Goal: Task Accomplishment & Management: Use online tool/utility

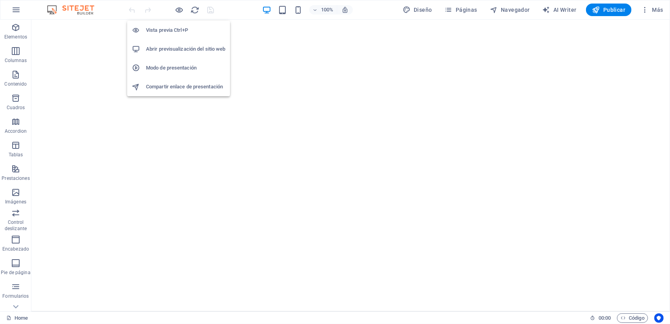
click at [177, 49] on h6 "Abrir previsualización del sitio web" at bounding box center [185, 48] width 79 height 9
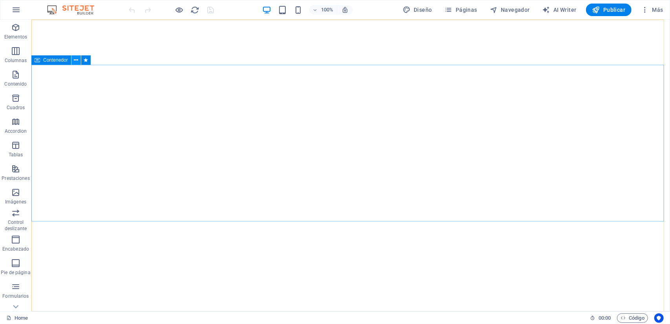
click at [77, 58] on icon at bounding box center [76, 60] width 4 height 8
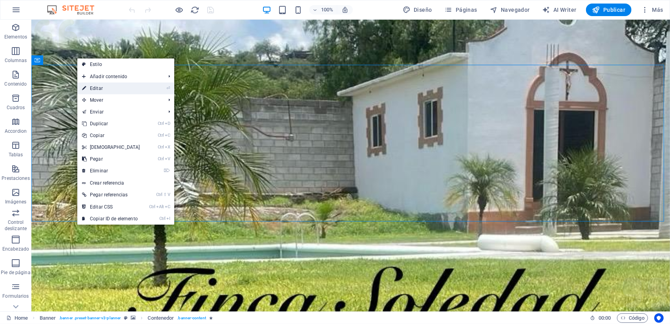
click at [102, 88] on link "⏎ Editar" at bounding box center [110, 88] width 67 height 12
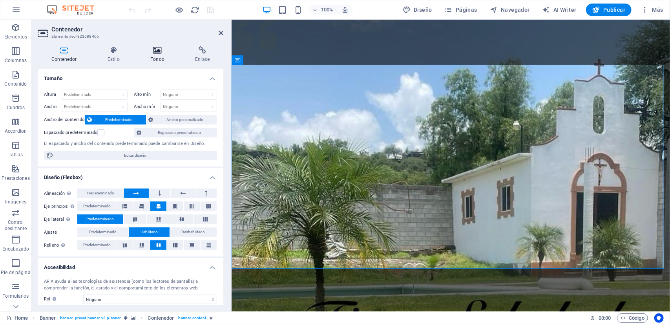
click at [157, 58] on h4 "Fondo" at bounding box center [159, 54] width 45 height 16
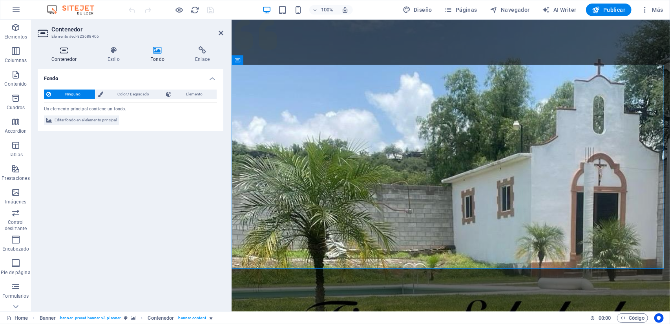
click at [71, 52] on icon at bounding box center [64, 50] width 53 height 8
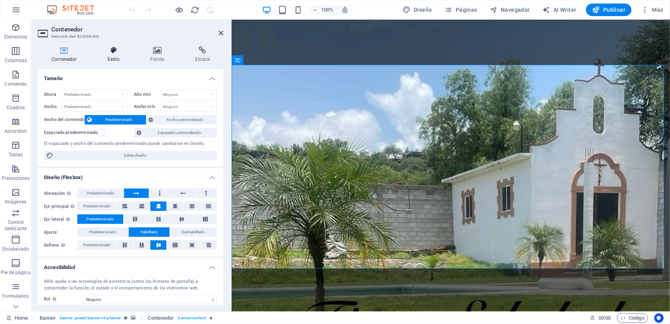
click at [111, 55] on h4 "Estilo" at bounding box center [115, 54] width 43 height 16
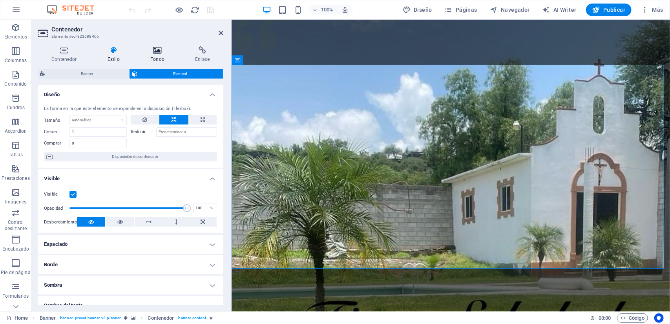
click at [153, 51] on icon at bounding box center [158, 50] width 42 height 8
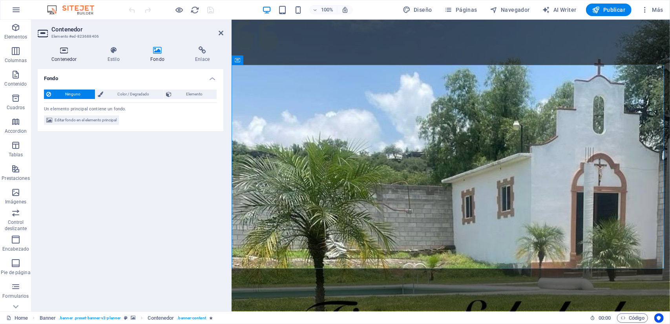
click at [69, 51] on icon at bounding box center [64, 50] width 53 height 8
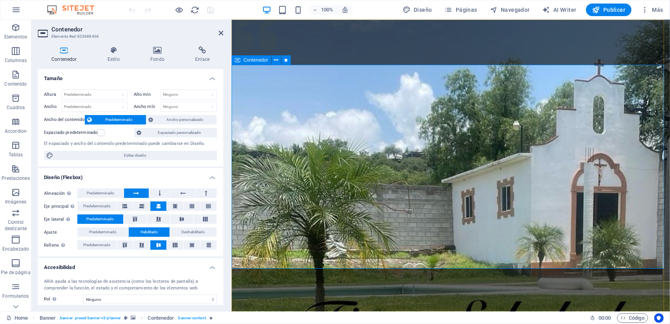
click at [515, 9] on span "Navegador" at bounding box center [510, 10] width 40 height 8
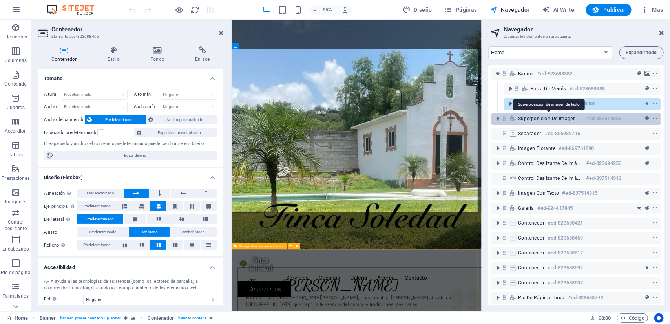
click at [549, 118] on span "Superposición de imagen de texto" at bounding box center [550, 118] width 65 height 6
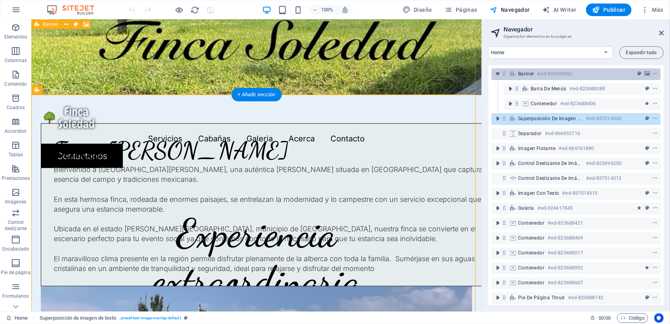
click at [548, 71] on h6 "#ed-823688382" at bounding box center [554, 73] width 35 height 9
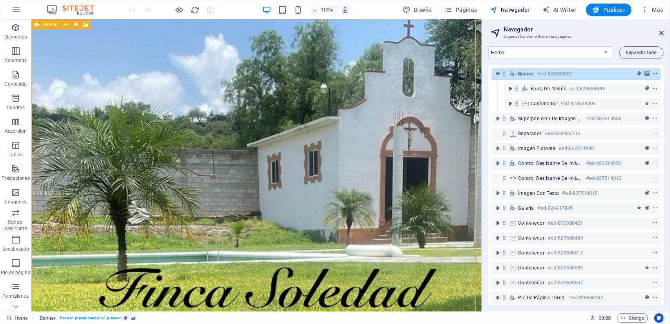
click at [657, 73] on span "context-menu" at bounding box center [655, 73] width 8 height 5
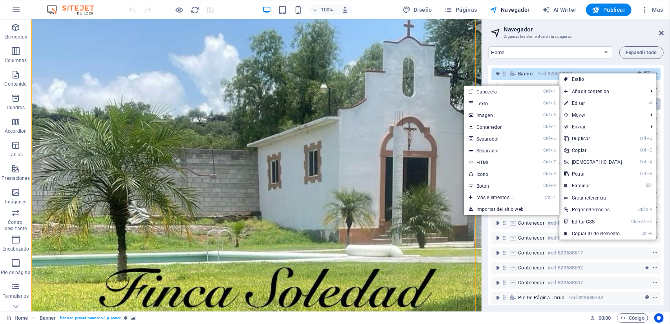
click at [590, 100] on link "⏎ Editar" at bounding box center [592, 103] width 67 height 12
select select "px"
select select "header"
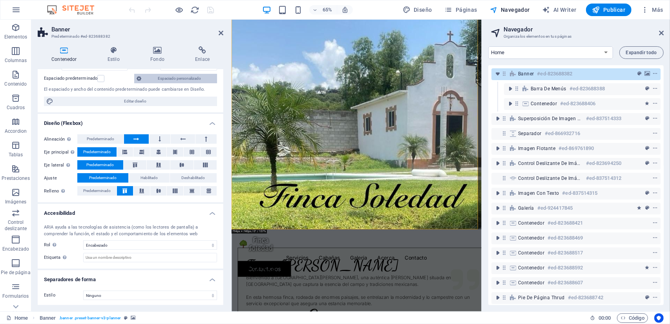
scroll to position [0, 0]
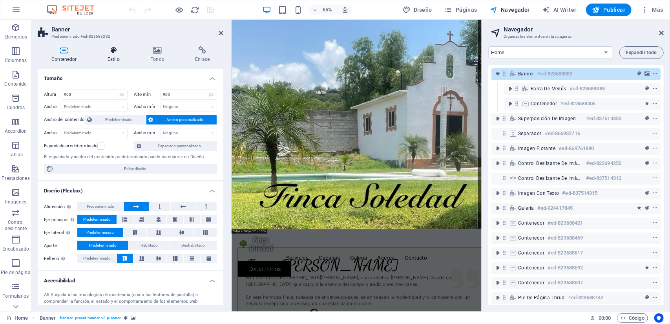
click at [113, 58] on h4 "Estilo" at bounding box center [115, 54] width 43 height 16
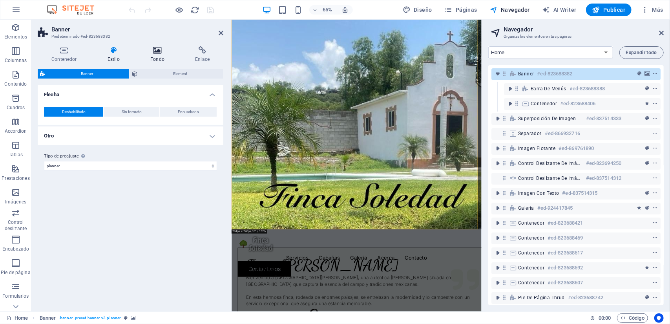
click at [157, 52] on icon at bounding box center [158, 50] width 42 height 8
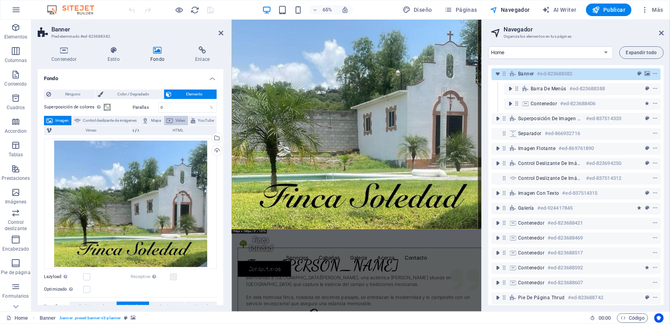
click at [172, 118] on icon at bounding box center [169, 120] width 6 height 9
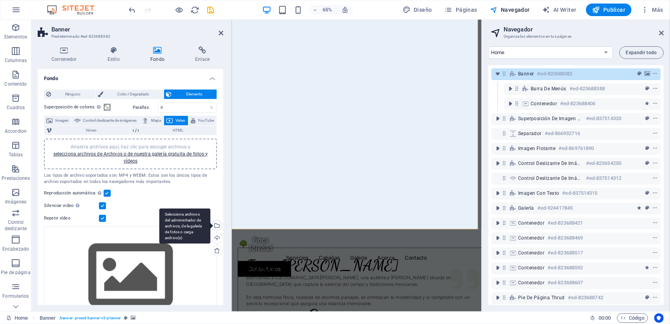
click at [210, 226] on div "Selecciona archivos del administrador de archivos, de la galería de fotos o car…" at bounding box center [184, 225] width 51 height 35
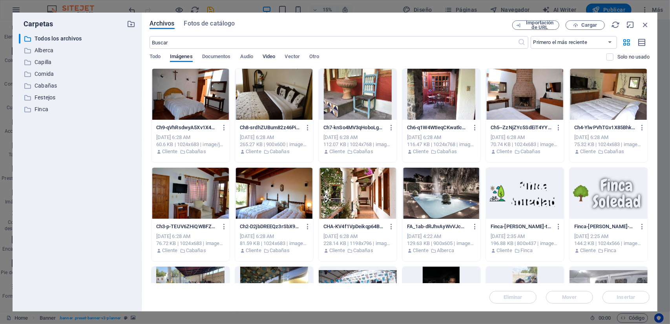
click at [268, 56] on span "Video" at bounding box center [268, 57] width 13 height 11
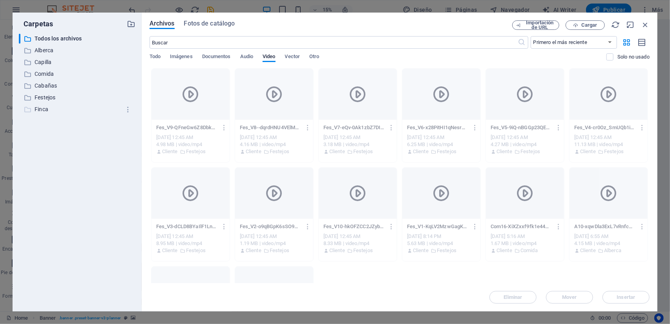
click at [45, 108] on p "Finca" at bounding box center [78, 109] width 86 height 9
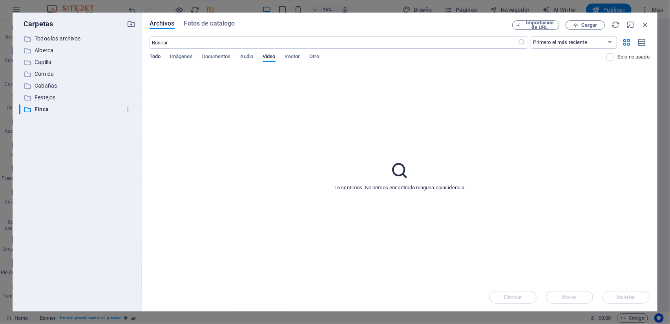
click at [158, 56] on span "Todo" at bounding box center [154, 57] width 11 height 11
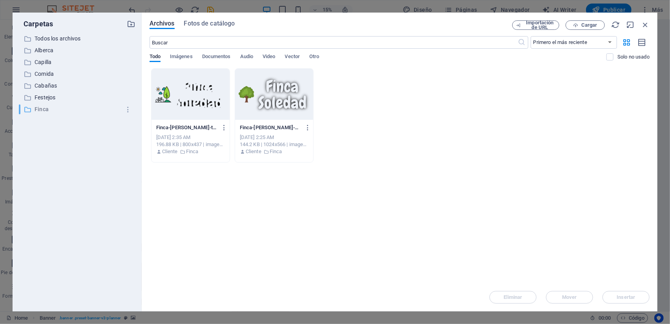
click at [41, 111] on p "Finca" at bounding box center [78, 109] width 86 height 9
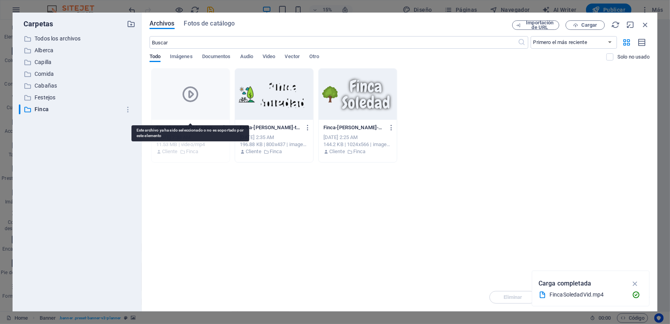
click at [189, 115] on div at bounding box center [190, 94] width 78 height 51
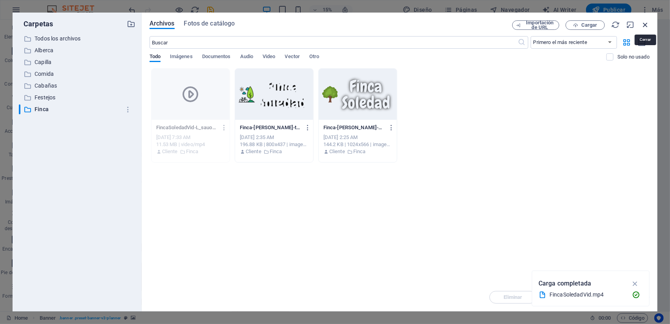
click at [644, 26] on icon "button" at bounding box center [645, 24] width 9 height 9
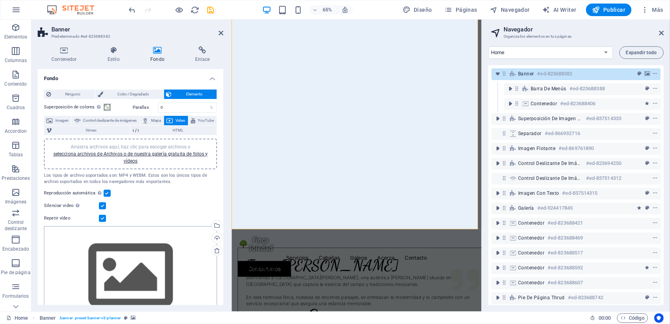
scroll to position [39, 0]
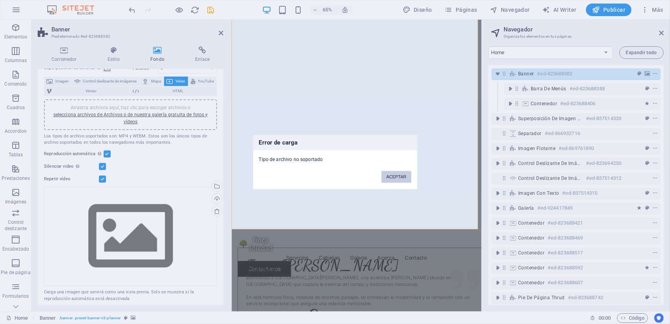
click at [397, 173] on button "ACEPTAR" at bounding box center [395, 177] width 29 height 12
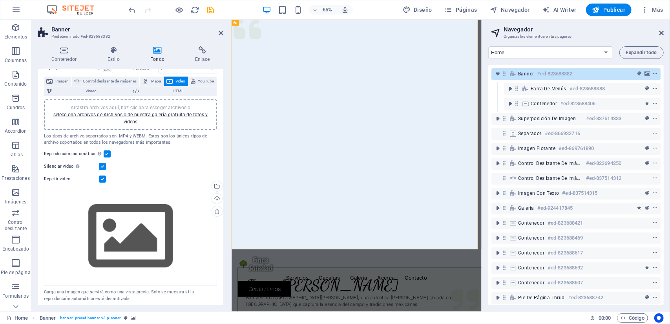
scroll to position [0, 0]
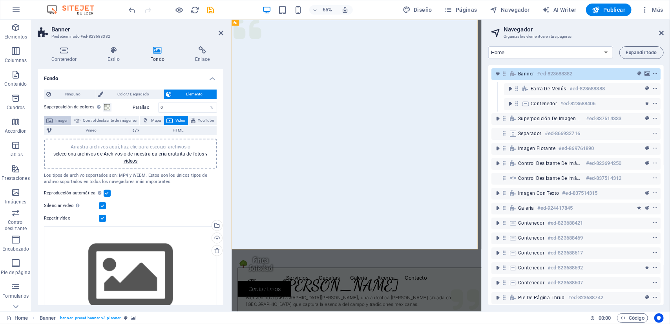
click at [64, 119] on span "Imagen" at bounding box center [62, 120] width 14 height 9
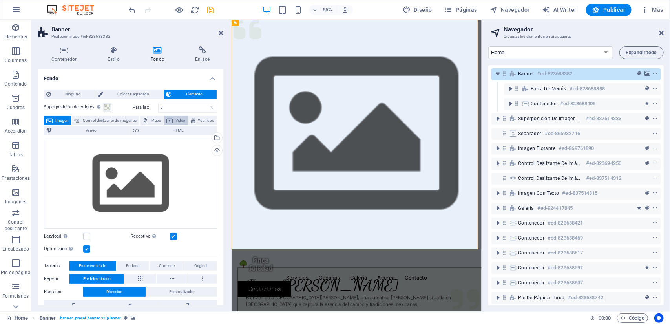
click at [177, 118] on span "Video" at bounding box center [180, 120] width 11 height 9
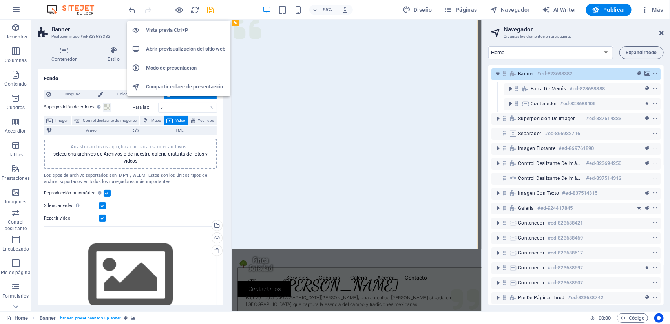
click at [178, 51] on h6 "Abrir previsualización del sitio web" at bounding box center [185, 48] width 79 height 9
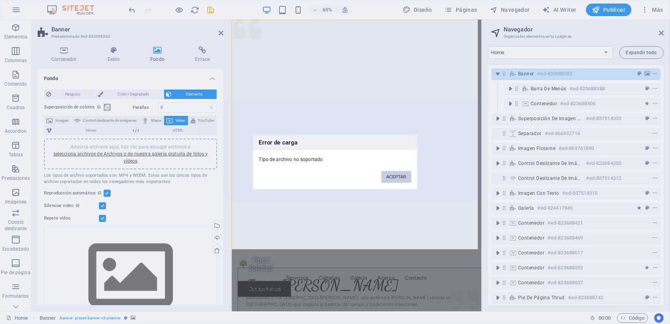
click at [390, 179] on button "ACEPTAR" at bounding box center [395, 177] width 29 height 12
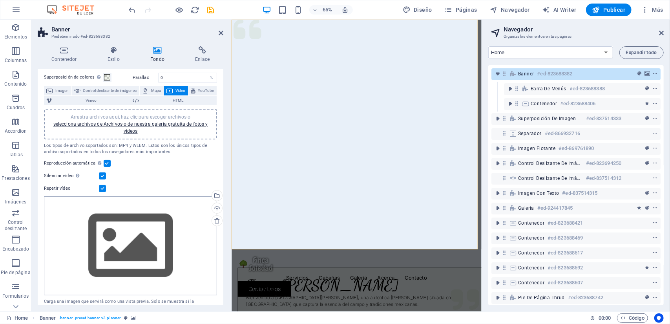
scroll to position [41, 0]
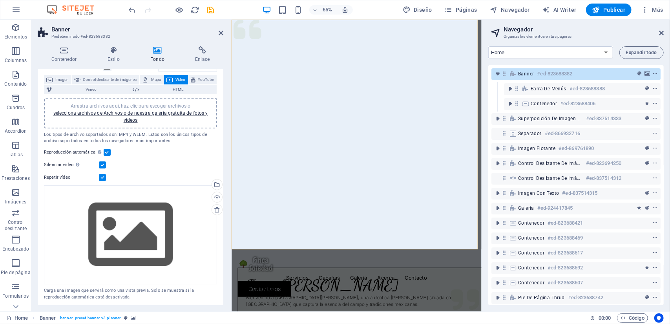
click at [104, 177] on label at bounding box center [102, 177] width 7 height 7
click at [0, 0] on input "Repetir vídeo" at bounding box center [0, 0] width 0 height 0
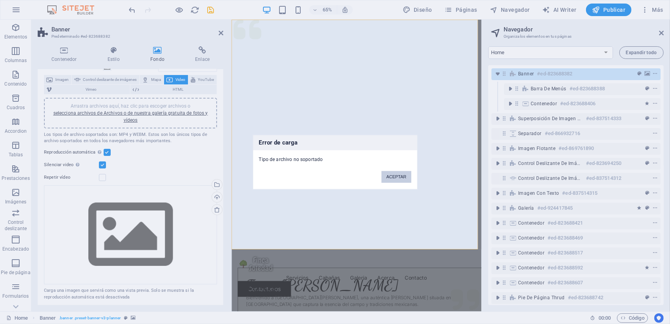
click at [403, 178] on button "ACEPTAR" at bounding box center [395, 177] width 29 height 12
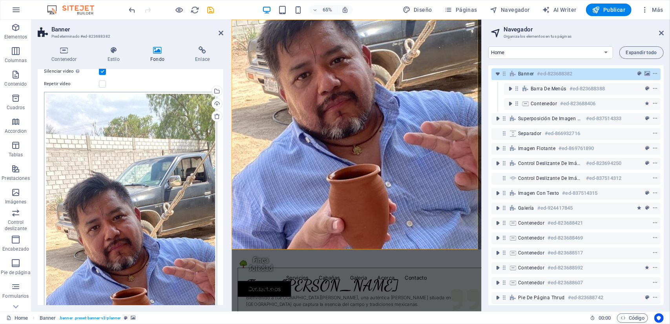
scroll to position [0, 0]
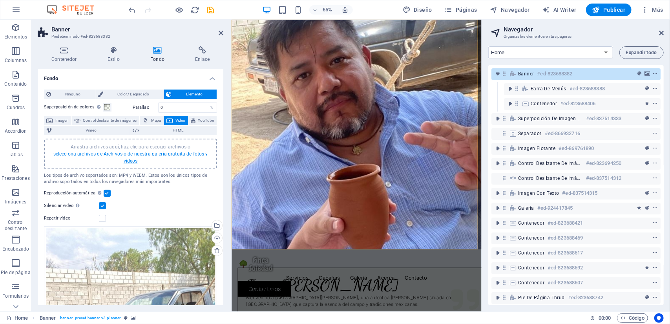
click at [165, 153] on link "selecciona archivos de Archivos o de nuestra galería gratuita de fotos y vídeos" at bounding box center [130, 157] width 155 height 13
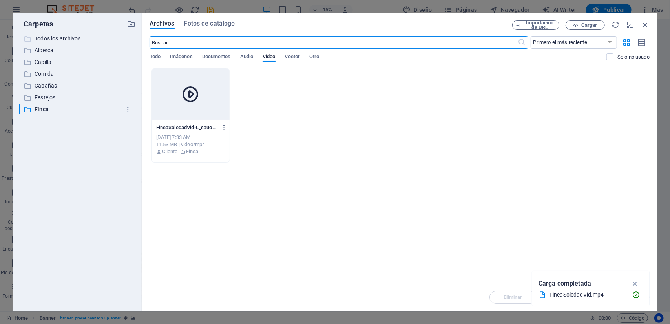
click at [57, 38] on p "Todos los archivos" at bounding box center [78, 38] width 86 height 9
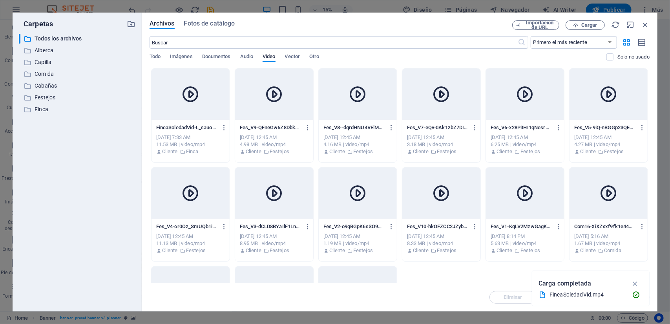
click at [592, 175] on div at bounding box center [608, 193] width 78 height 51
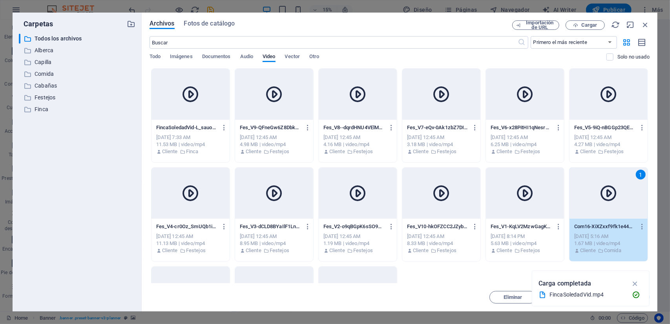
click at [592, 175] on div "1" at bounding box center [608, 193] width 78 height 51
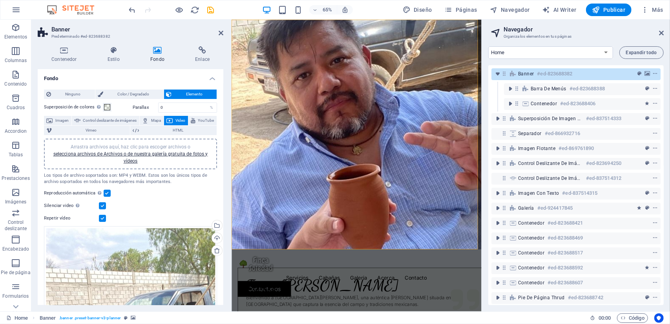
click at [102, 218] on label at bounding box center [102, 218] width 7 height 7
click at [0, 0] on input "Repetir vídeo" at bounding box center [0, 0] width 0 height 0
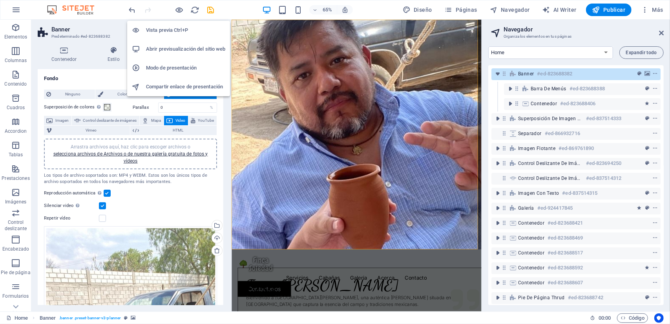
click at [179, 49] on h6 "Abrir previsualización del sitio web" at bounding box center [185, 48] width 79 height 9
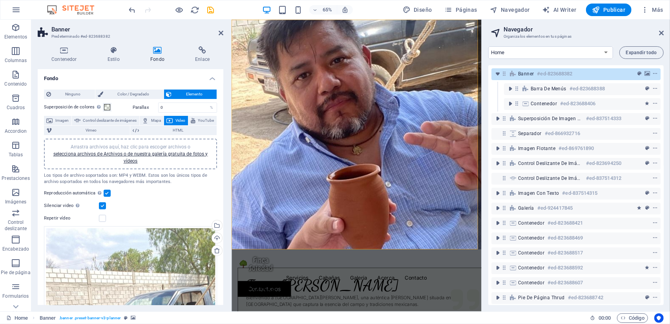
click at [177, 119] on span "Video" at bounding box center [180, 120] width 11 height 9
click at [157, 153] on link "selecciona archivos de Archivos o de nuestra galería gratuita de fotos y vídeos" at bounding box center [130, 157] width 155 height 13
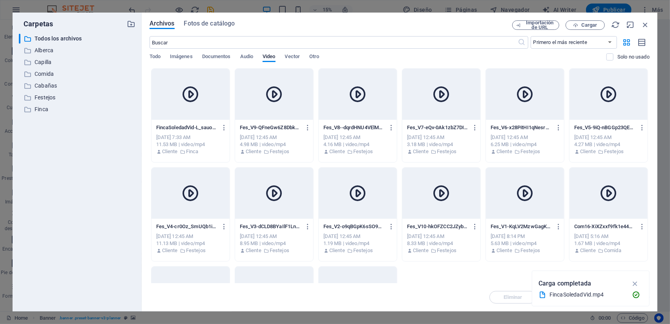
click at [203, 87] on div at bounding box center [190, 94] width 78 height 51
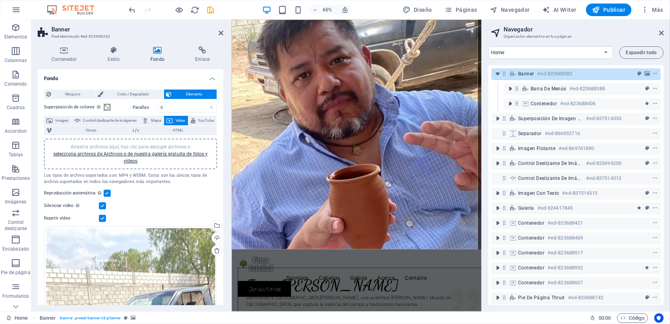
click at [102, 218] on label at bounding box center [102, 218] width 7 height 7
click at [0, 0] on input "Repetir vídeo" at bounding box center [0, 0] width 0 height 0
click at [211, 8] on icon "save" at bounding box center [210, 9] width 9 height 9
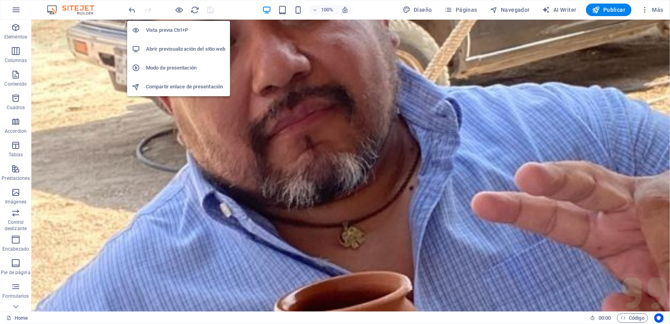
click at [173, 46] on h6 "Abrir previsualización del sitio web" at bounding box center [185, 48] width 79 height 9
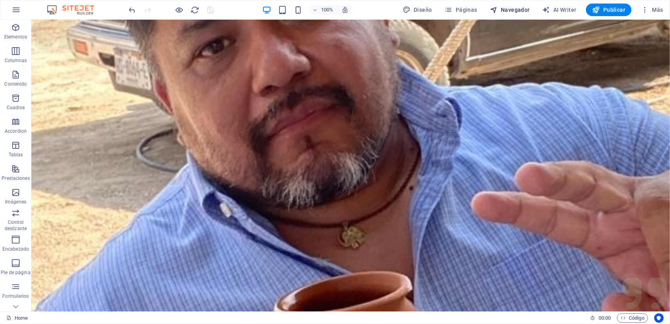
click at [511, 11] on span "Navegador" at bounding box center [510, 10] width 40 height 8
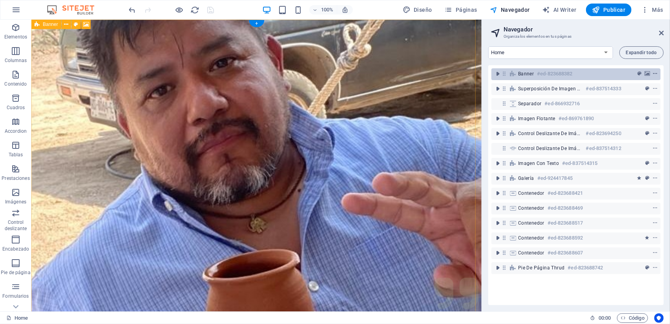
click at [654, 73] on icon "context-menu" at bounding box center [654, 73] width 5 height 5
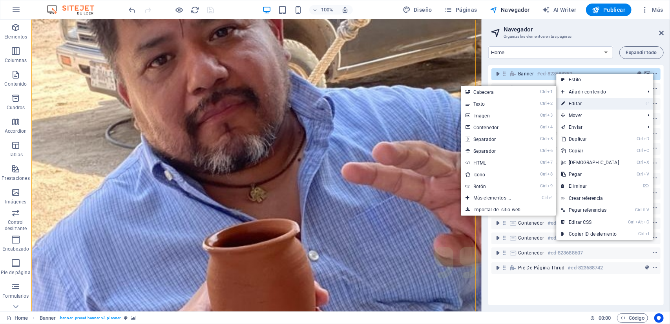
click at [590, 102] on link "⏎ Editar" at bounding box center [589, 104] width 67 height 12
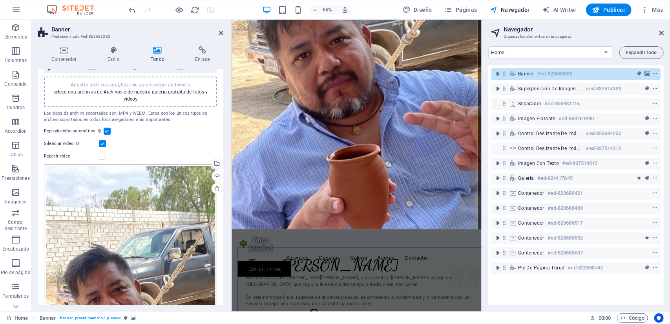
scroll to position [78, 0]
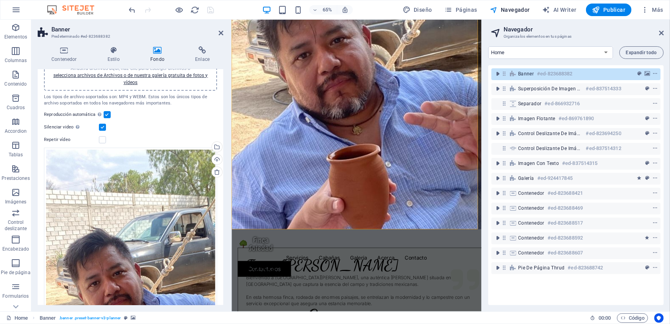
click at [100, 126] on label at bounding box center [102, 127] width 7 height 7
click at [0, 0] on input "Silenciar video La reproducción automática estará disponible si silenciado está…" at bounding box center [0, 0] width 0 height 0
click at [206, 11] on icon "save" at bounding box center [210, 9] width 9 height 9
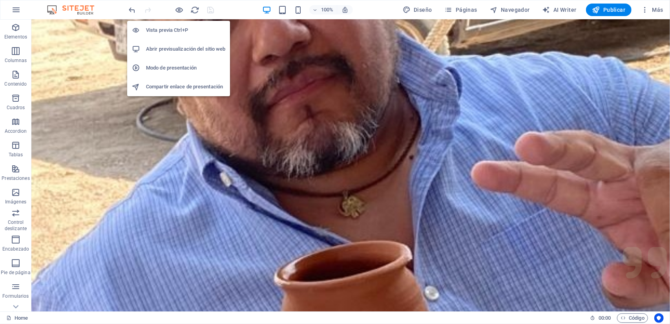
click at [175, 48] on h6 "Abrir previsualización del sitio web" at bounding box center [185, 48] width 79 height 9
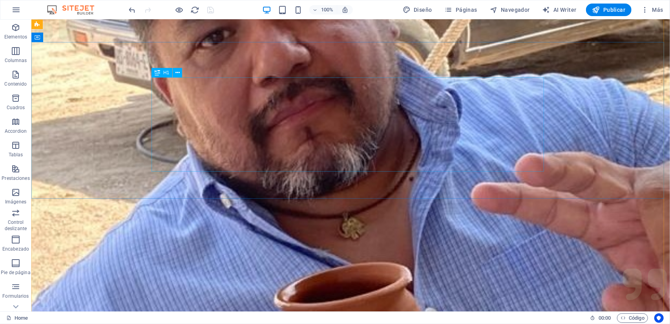
scroll to position [0, 0]
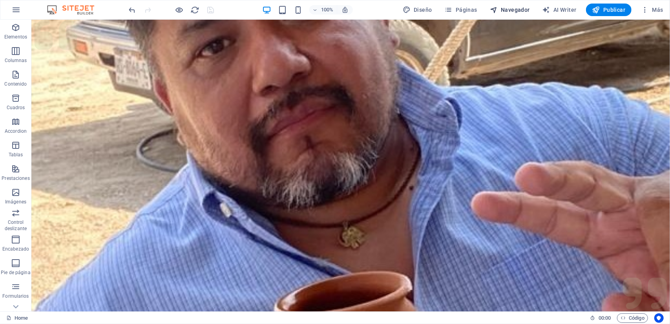
click at [522, 9] on span "Navegador" at bounding box center [510, 10] width 40 height 8
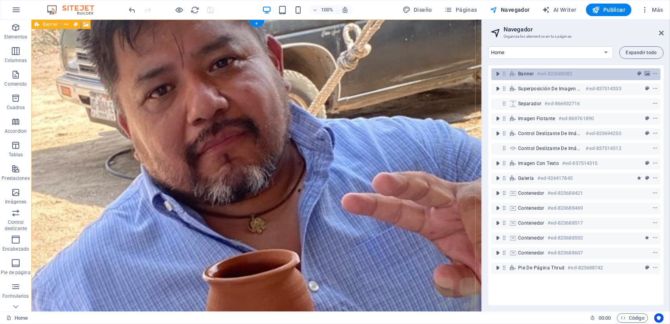
click at [598, 72] on div "Banner #ed-823688382" at bounding box center [569, 73] width 103 height 9
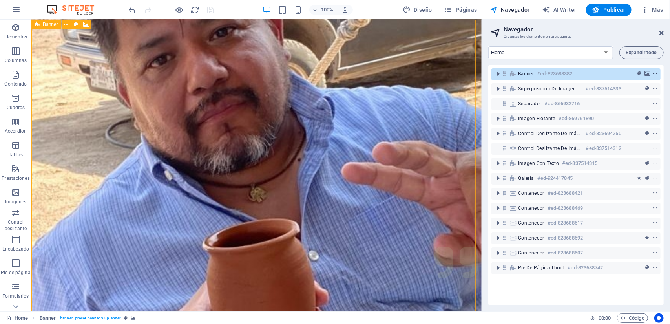
click at [654, 71] on icon "context-menu" at bounding box center [654, 73] width 5 height 5
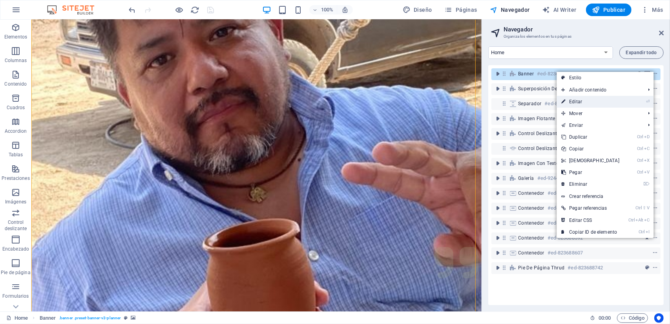
click at [585, 102] on link "⏎ Editar" at bounding box center [589, 102] width 67 height 12
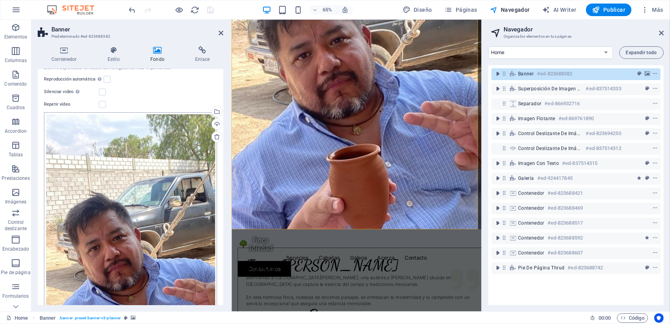
scroll to position [118, 0]
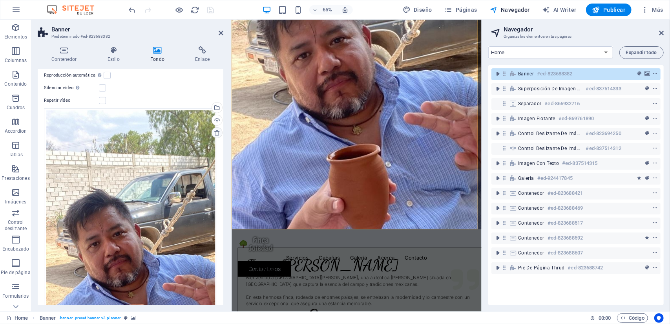
click at [215, 131] on icon at bounding box center [217, 132] width 6 height 6
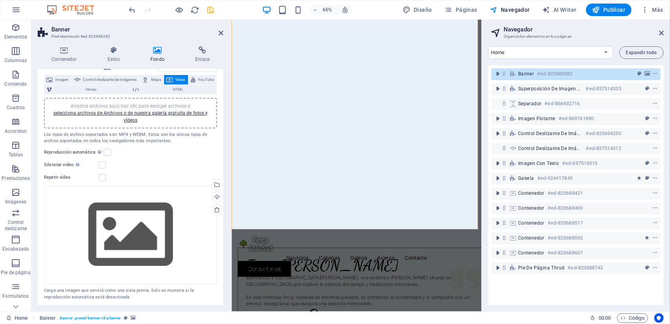
scroll to position [0, 0]
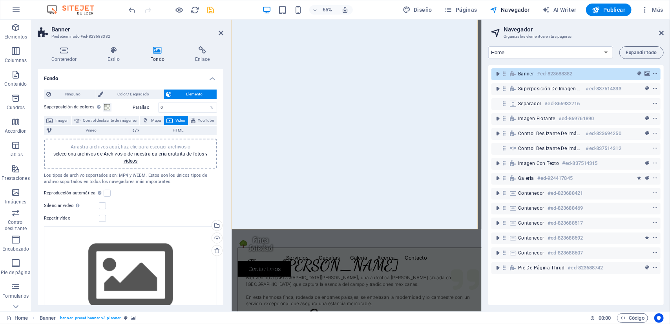
click at [176, 119] on span "Video" at bounding box center [180, 120] width 11 height 9
click at [171, 154] on link "selecciona archivos de Archivos o de nuestra galería gratuita de fotos y vídeos" at bounding box center [130, 157] width 155 height 13
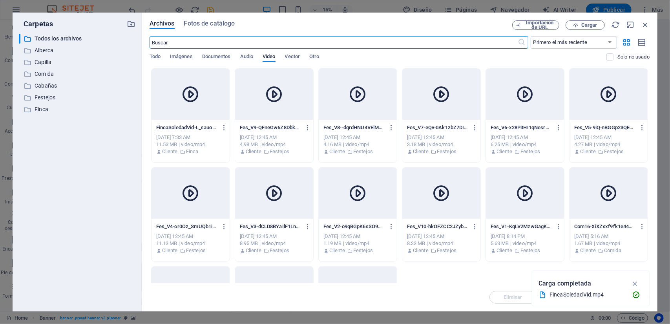
click at [214, 82] on div at bounding box center [190, 94] width 78 height 51
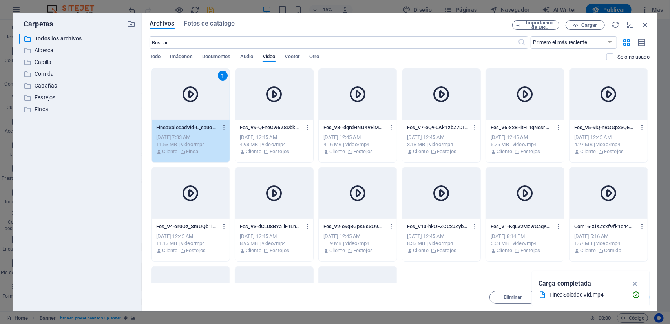
click at [214, 82] on div "1" at bounding box center [190, 94] width 78 height 51
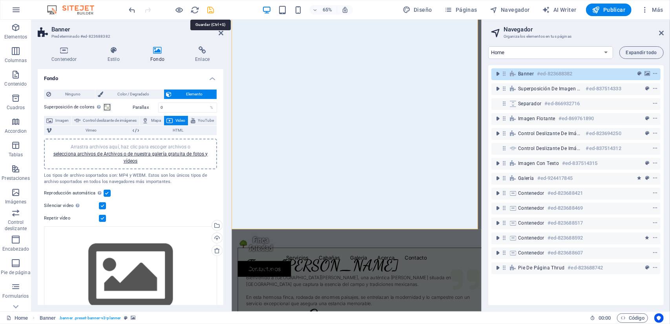
click at [212, 8] on icon "save" at bounding box center [210, 9] width 9 height 9
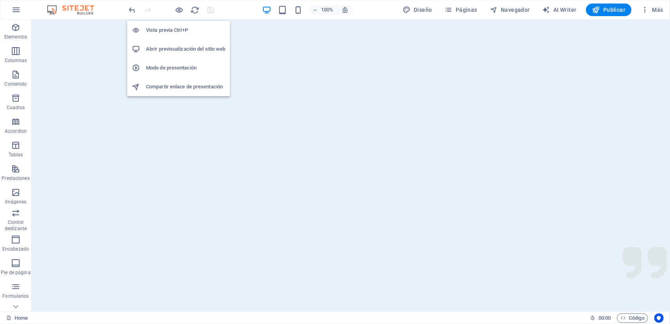
click at [178, 50] on h6 "Abrir previsualización del sitio web" at bounding box center [185, 48] width 79 height 9
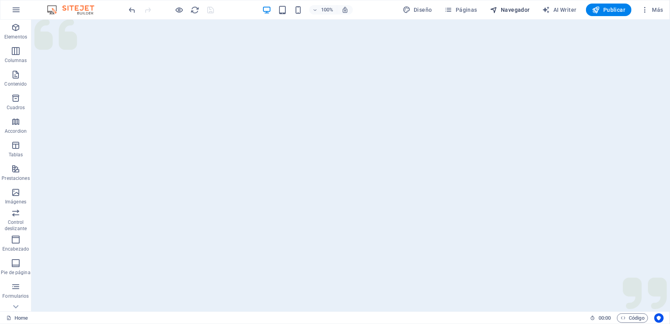
click at [521, 8] on span "Navegador" at bounding box center [510, 10] width 40 height 8
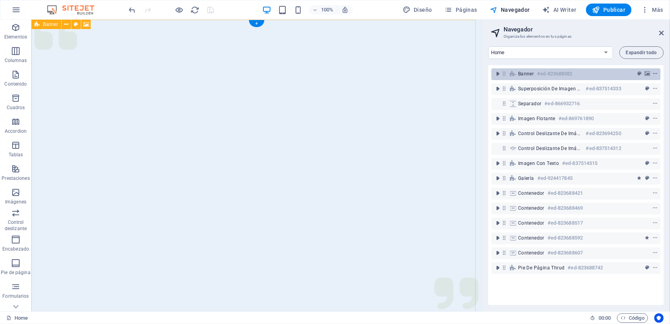
click at [654, 73] on icon "context-menu" at bounding box center [654, 73] width 5 height 5
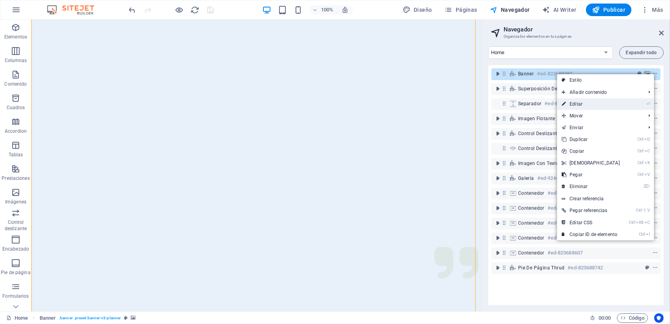
click at [592, 101] on link "⏎ Editar" at bounding box center [590, 104] width 67 height 12
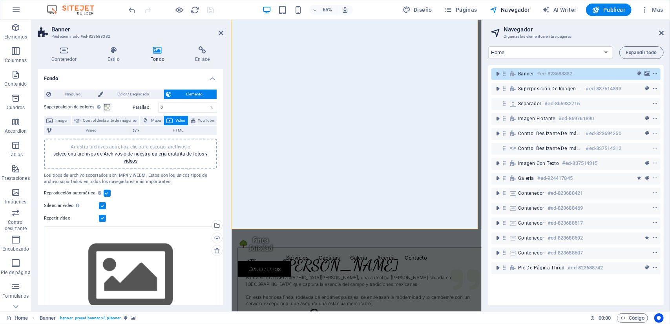
click at [100, 219] on label at bounding box center [102, 218] width 7 height 7
click at [0, 0] on input "Repetir vídeo" at bounding box center [0, 0] width 0 height 0
click at [102, 204] on label at bounding box center [102, 205] width 7 height 7
click at [0, 0] on input "Silenciar video La reproducción automática estará disponible si silenciado está…" at bounding box center [0, 0] width 0 height 0
click at [109, 192] on label at bounding box center [107, 193] width 7 height 7
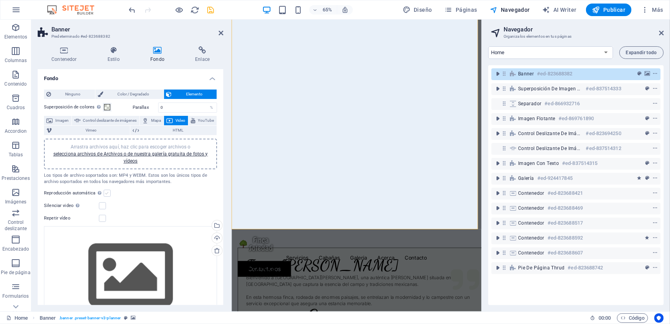
click at [0, 0] on input "Reproducción automática La reproducción automática solo está disponible si sile…" at bounding box center [0, 0] width 0 height 0
click at [209, 10] on icon "save" at bounding box center [210, 9] width 9 height 9
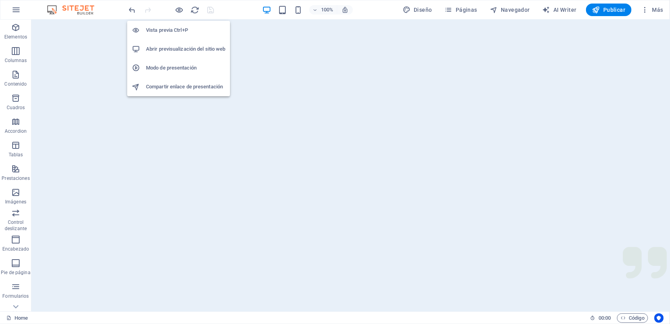
click at [181, 47] on h6 "Abrir previsualización del sitio web" at bounding box center [185, 48] width 79 height 9
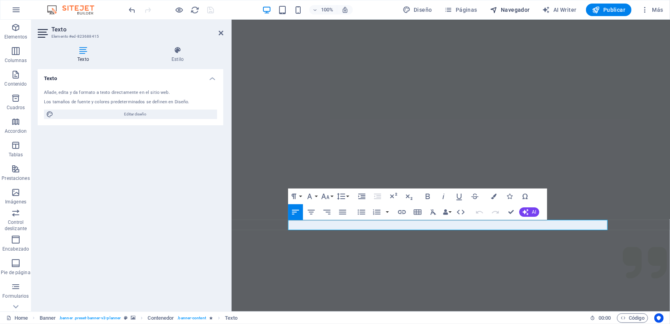
click at [503, 7] on span "Navegador" at bounding box center [510, 10] width 40 height 8
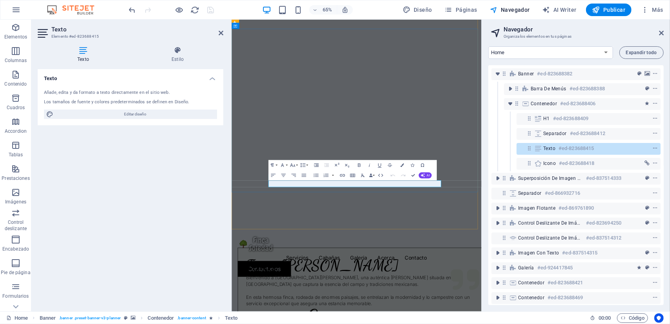
click at [162, 183] on div "Texto Añade, edita y da formato a texto directamente en el sitio web. Los tamañ…" at bounding box center [131, 187] width 186 height 236
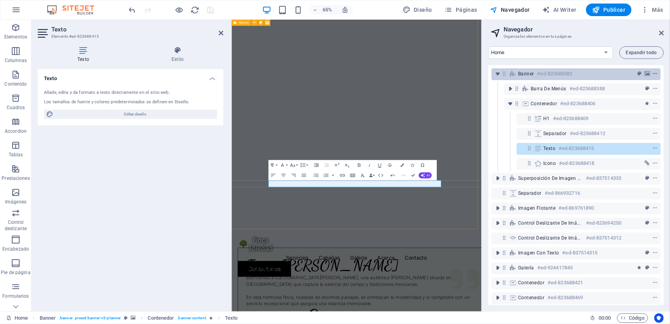
click at [657, 72] on span "context-menu" at bounding box center [655, 73] width 8 height 5
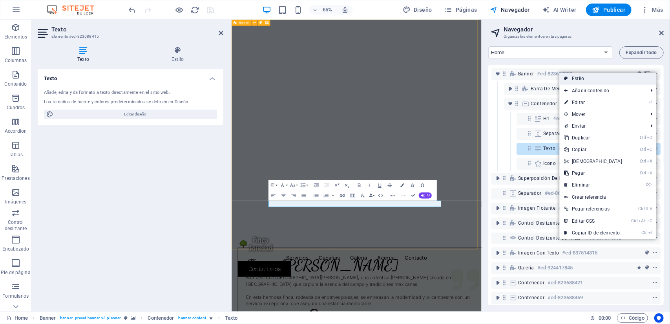
scroll to position [0, 0]
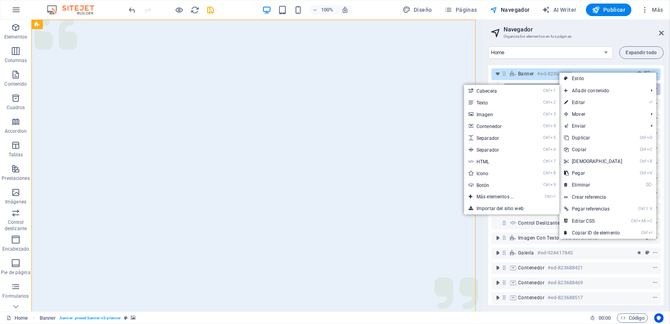
drag, startPoint x: 589, startPoint y: 99, endPoint x: 585, endPoint y: 91, distance: 9.5
click at [589, 99] on link "⏎ Editar" at bounding box center [592, 103] width 67 height 12
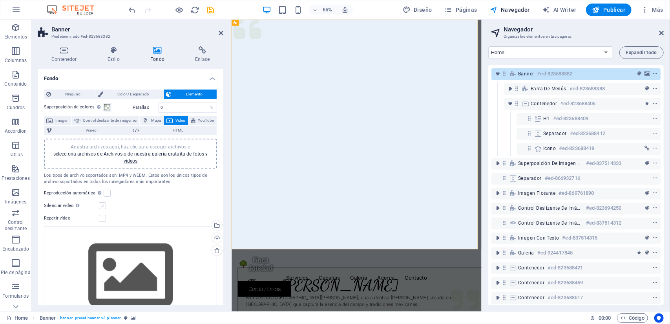
click at [100, 204] on label at bounding box center [102, 205] width 7 height 7
click at [0, 0] on input "Silenciar video La reproducción automática estará disponible si silenciado está…" at bounding box center [0, 0] width 0 height 0
click at [105, 192] on label at bounding box center [107, 193] width 7 height 7
click at [0, 0] on input "Reproducción automática La reproducción automática solo está disponible si sile…" at bounding box center [0, 0] width 0 height 0
click at [208, 9] on icon "save" at bounding box center [210, 9] width 9 height 9
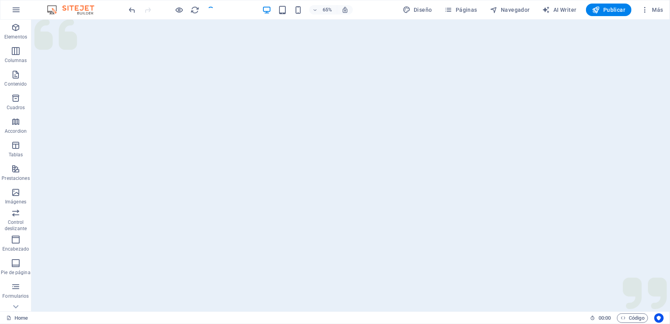
checkbox input "false"
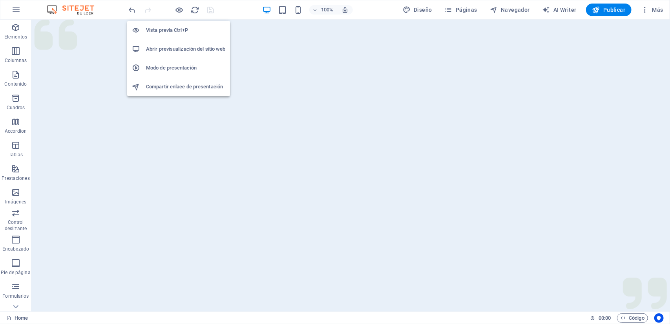
click at [173, 53] on h6 "Abrir previsualización del sitio web" at bounding box center [185, 48] width 79 height 9
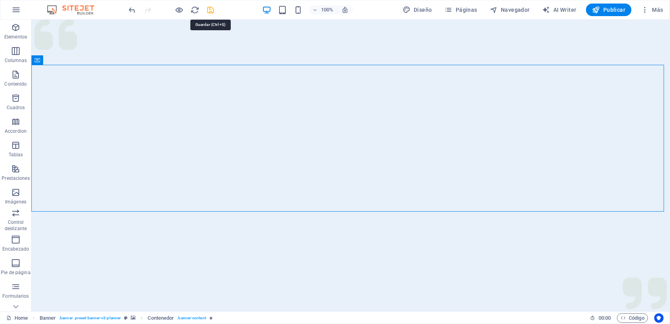
click at [213, 11] on icon "save" at bounding box center [210, 9] width 9 height 9
checkbox input "false"
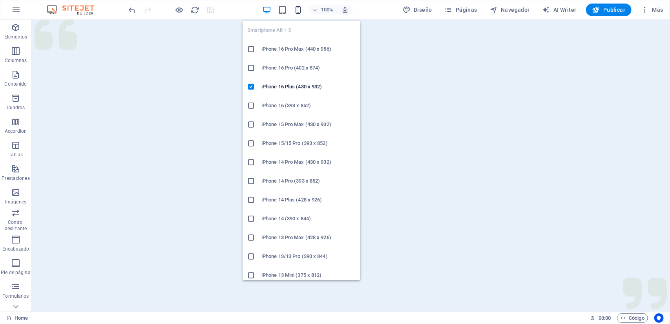
click at [300, 9] on icon "button" at bounding box center [297, 9] width 9 height 9
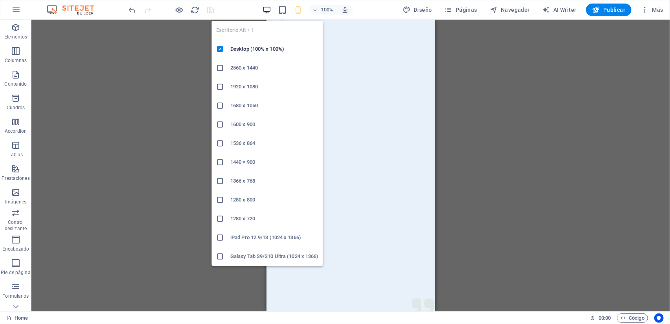
click at [265, 10] on icon "button" at bounding box center [266, 9] width 9 height 9
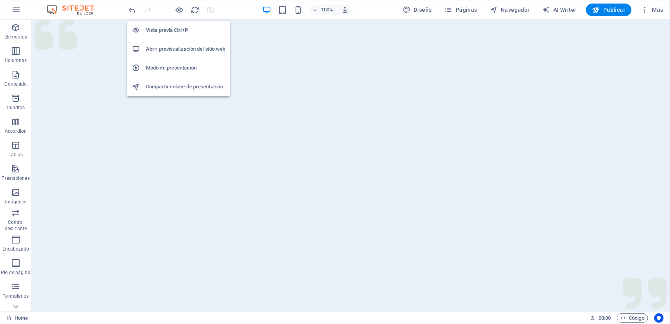
click at [180, 67] on h6 "Modo de presentación" at bounding box center [185, 67] width 79 height 9
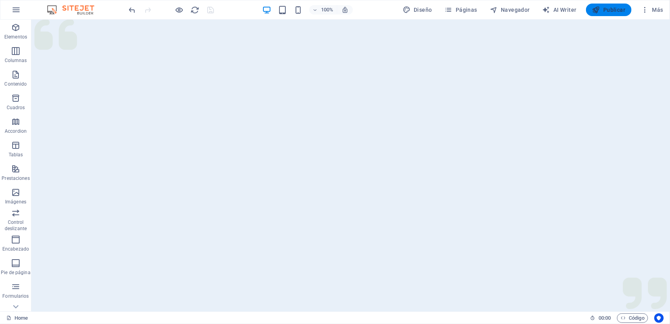
click at [616, 9] on span "Publicar" at bounding box center [608, 10] width 33 height 8
